Goal: Information Seeking & Learning: Learn about a topic

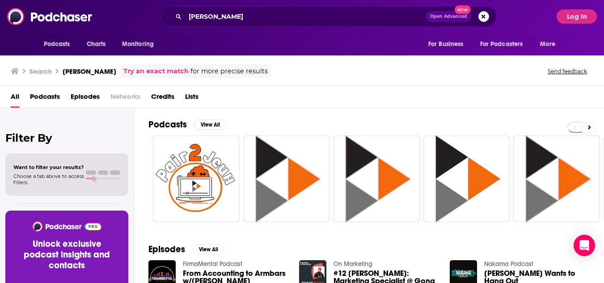
click at [46, 95] on span "Podcasts" at bounding box center [45, 98] width 30 height 18
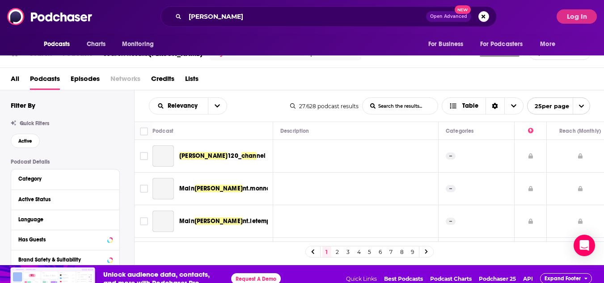
scroll to position [27, 0]
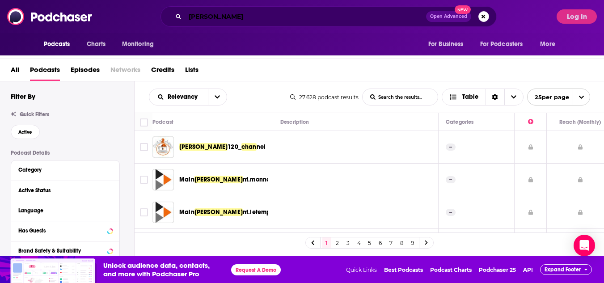
click at [194, 16] on input "[PERSON_NAME]" at bounding box center [305, 16] width 241 height 14
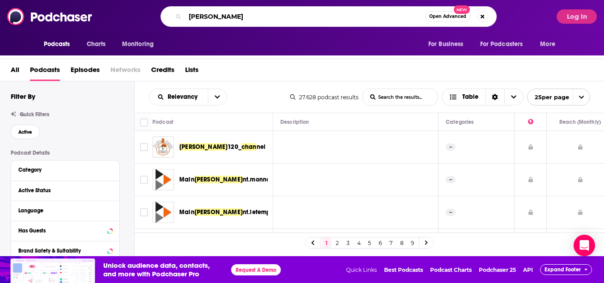
paste input "Chief Change Officer"
type input "Chief Change Officer"
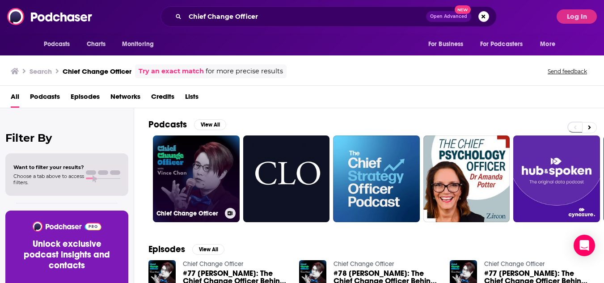
click at [202, 164] on link "Chief Change Officer" at bounding box center [196, 179] width 87 height 87
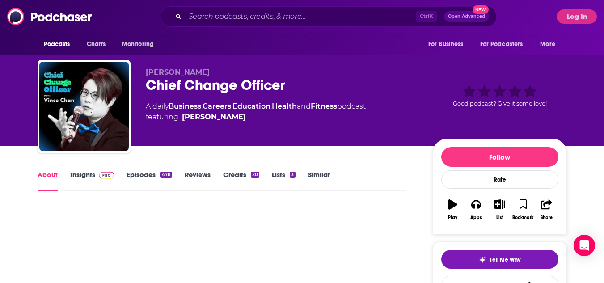
click at [93, 175] on link "Insights" at bounding box center [92, 180] width 44 height 21
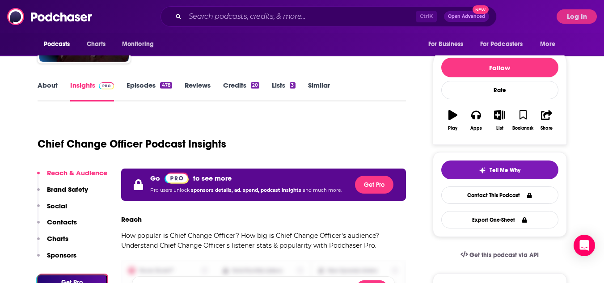
scroll to position [107, 0]
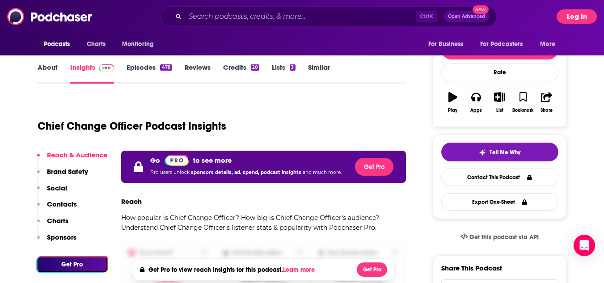
click at [570, 16] on button "Log In" at bounding box center [577, 16] width 40 height 14
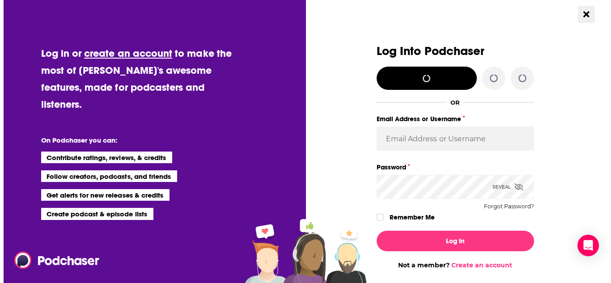
scroll to position [0, 0]
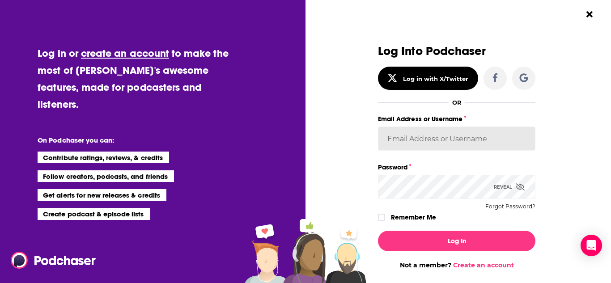
click at [443, 137] on input "Email Address or Username" at bounding box center [456, 139] width 157 height 24
type input "Spiral5-G1"
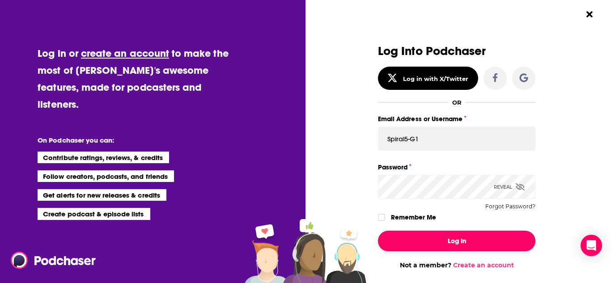
click at [429, 237] on button "Log In" at bounding box center [456, 241] width 157 height 21
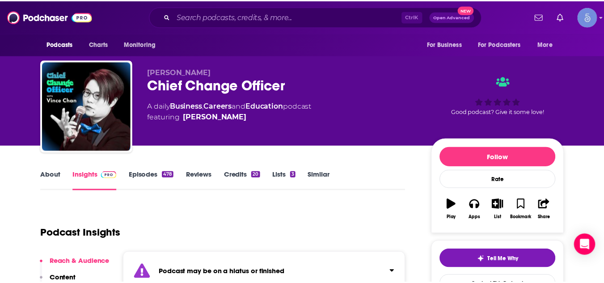
scroll to position [107, 0]
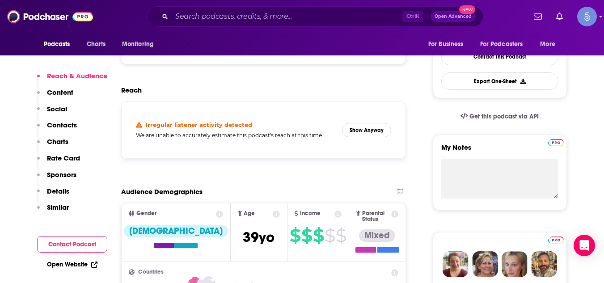
scroll to position [233, 0]
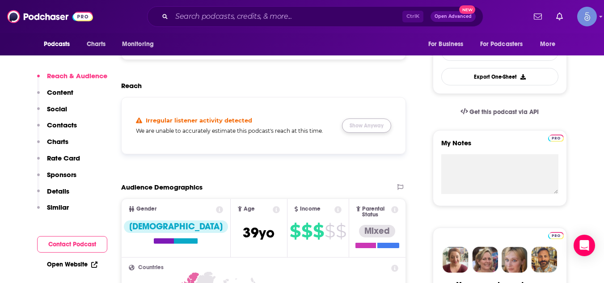
click at [377, 124] on button "Show Anyway" at bounding box center [366, 126] width 49 height 14
